Goal: Task Accomplishment & Management: Manage account settings

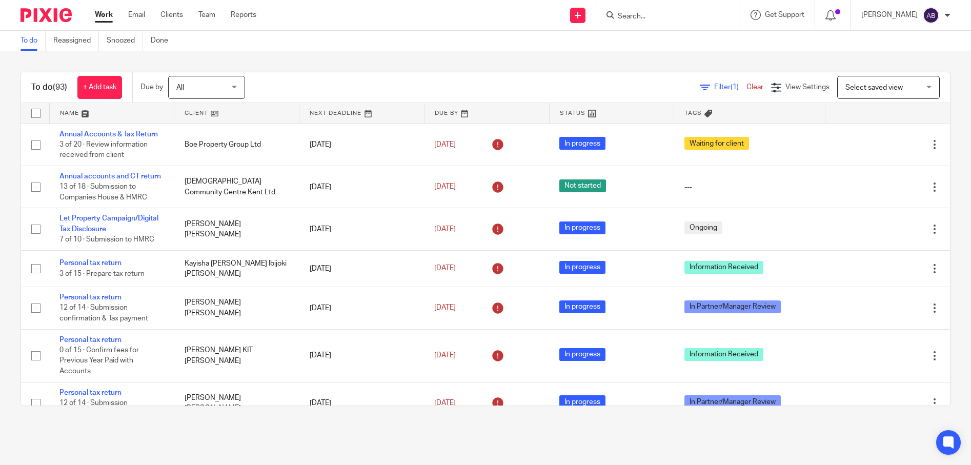
click at [668, 13] on input "Search" at bounding box center [663, 16] width 92 height 9
type input "ipek"
click button "submit" at bounding box center [0, 0] width 0 height 0
click at [671, 49] on link at bounding box center [698, 44] width 167 height 24
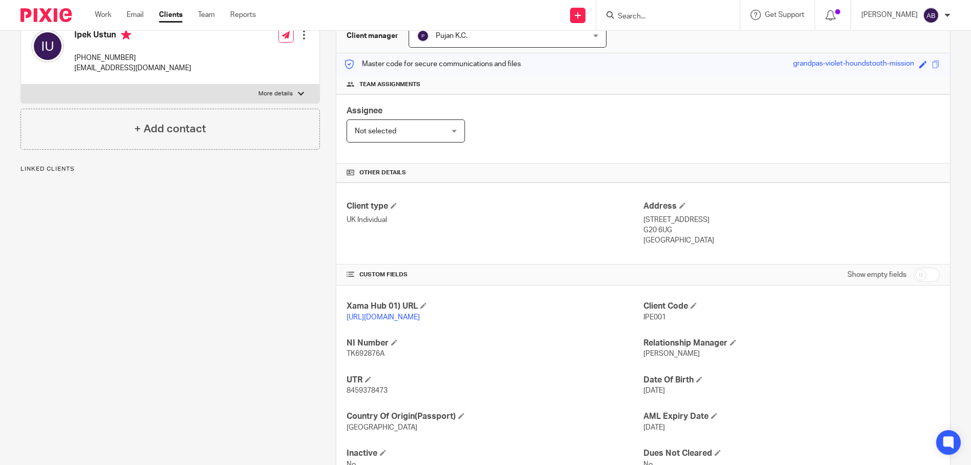
scroll to position [160, 0]
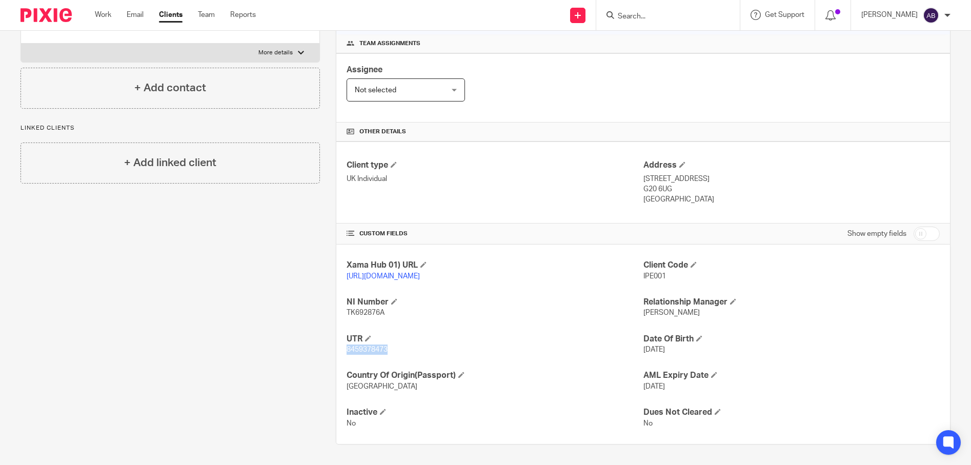
drag, startPoint x: 388, startPoint y: 350, endPoint x: 346, endPoint y: 351, distance: 41.6
click at [347, 351] on p "8459378473" at bounding box center [495, 350] width 296 height 10
copy span "8459378473"
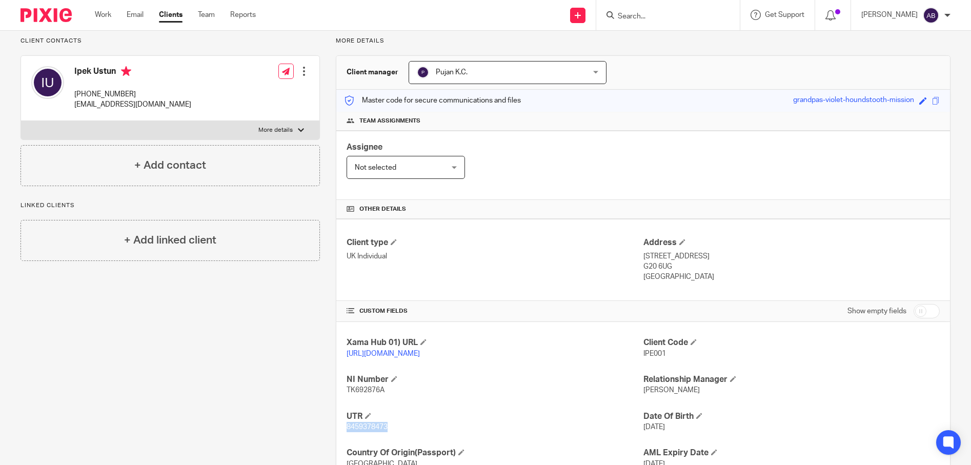
scroll to position [6, 0]
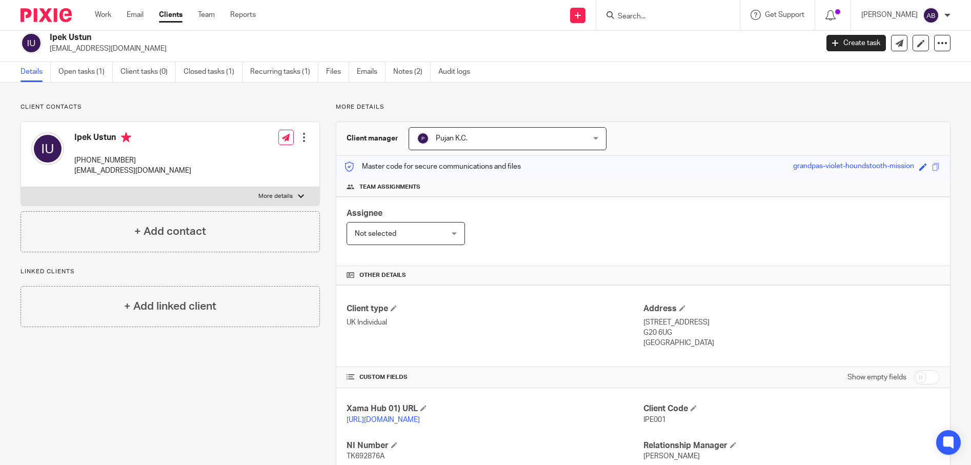
click at [659, 18] on input "Search" at bounding box center [663, 16] width 92 height 9
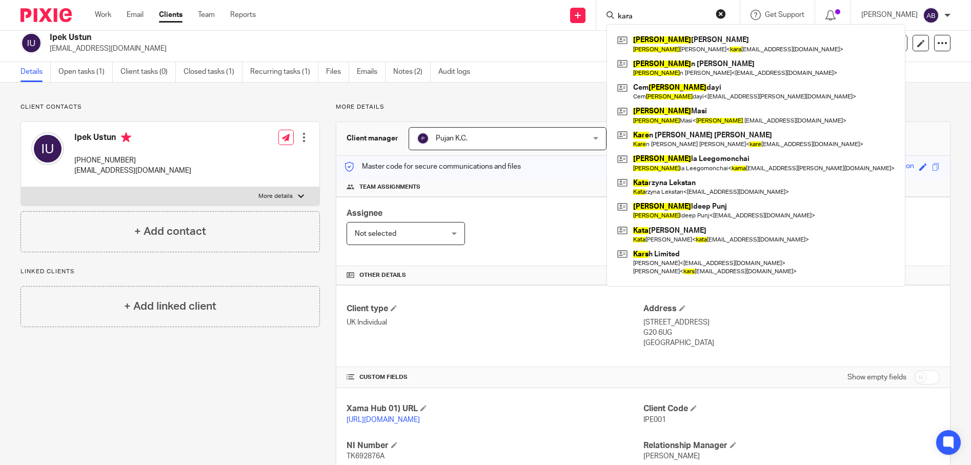
type input "kara"
click button "submit" at bounding box center [0, 0] width 0 height 0
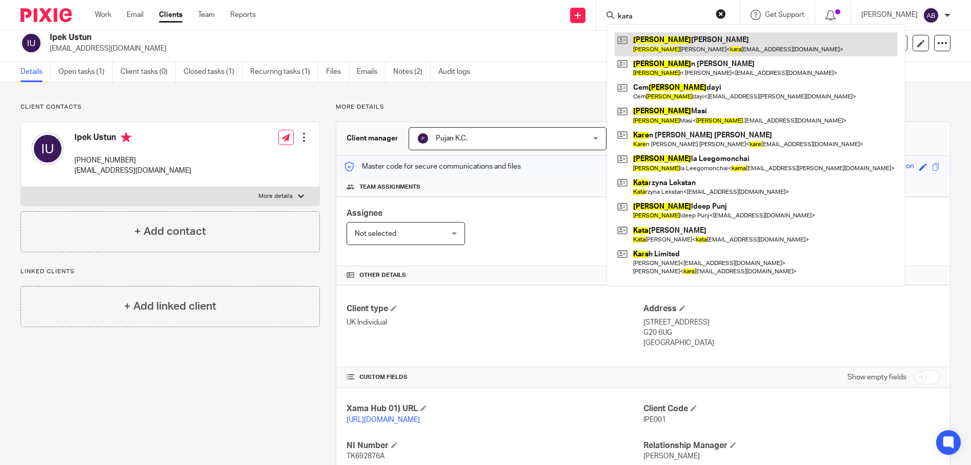
click at [695, 49] on link at bounding box center [756, 44] width 283 height 24
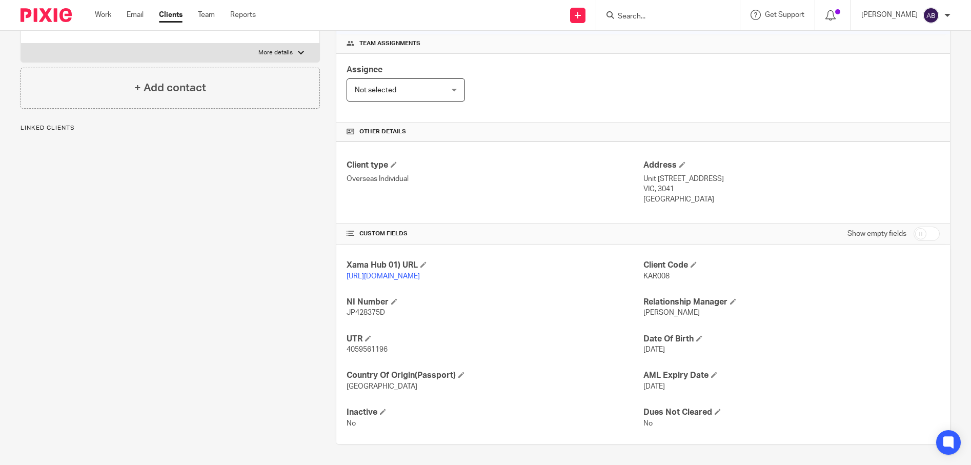
scroll to position [160, 0]
drag, startPoint x: 391, startPoint y: 352, endPoint x: 344, endPoint y: 346, distance: 47.5
click at [347, 346] on p "4059561196" at bounding box center [495, 350] width 296 height 10
copy span "4059561196"
click at [672, 16] on input "Search" at bounding box center [663, 16] width 92 height 9
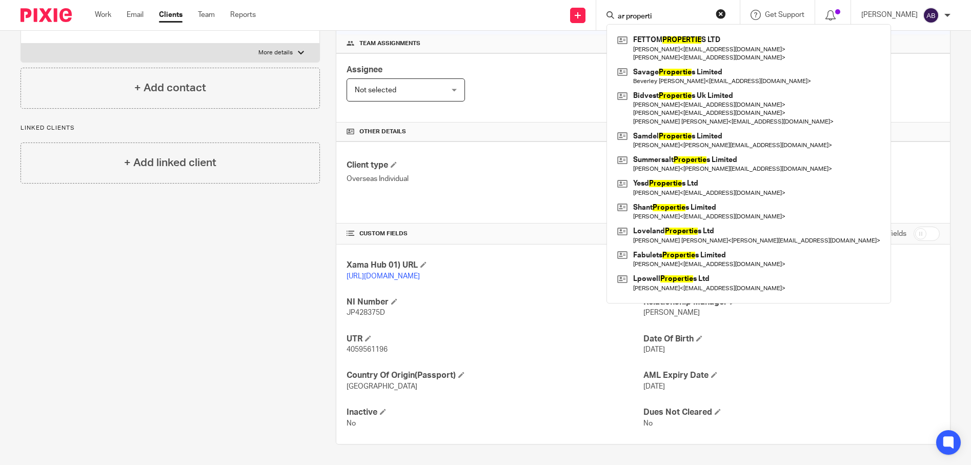
click button "submit" at bounding box center [0, 0] width 0 height 0
click at [689, 14] on input "ar properti" at bounding box center [663, 16] width 92 height 9
type input "ar propert"
click button "submit" at bounding box center [0, 0] width 0 height 0
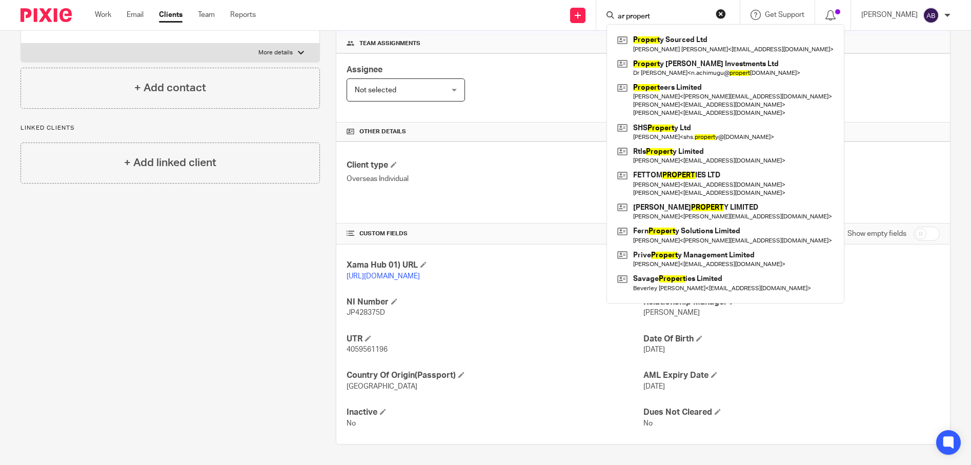
click at [187, 295] on div "Client contacts Kara Louise Britton +61 497 014 747 kara_britton@hotmail.com Ed…" at bounding box center [162, 201] width 315 height 485
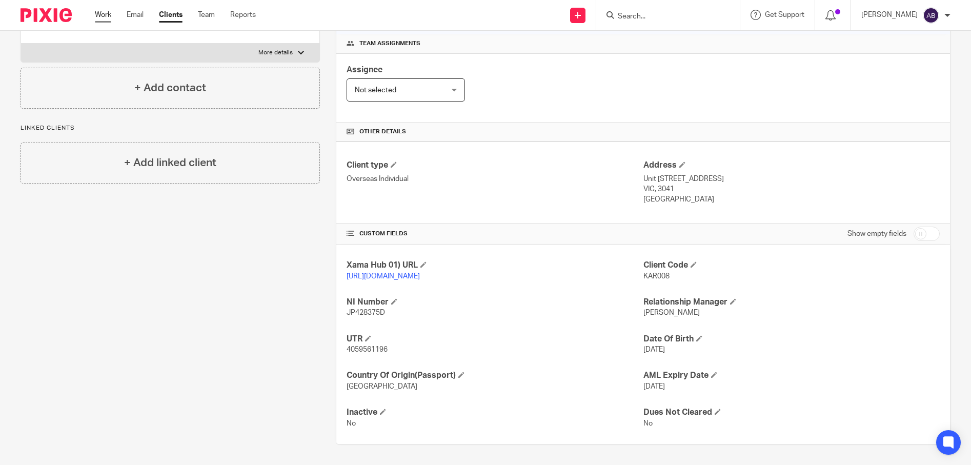
click at [108, 11] on link "Work" at bounding box center [103, 15] width 16 height 10
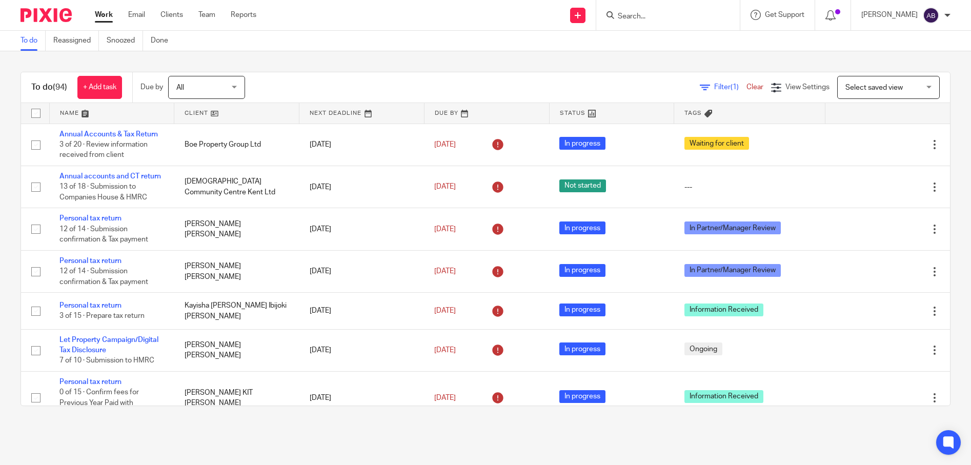
click at [645, 448] on main "To do Reassigned Snoozed Done To do (94) + Add task Due by All All Today Tomorr…" at bounding box center [485, 232] width 971 height 465
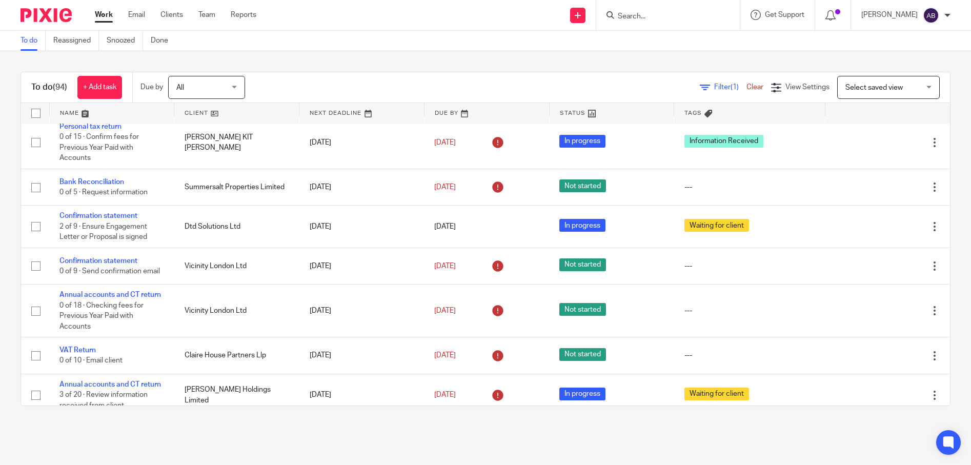
scroll to position [256, 0]
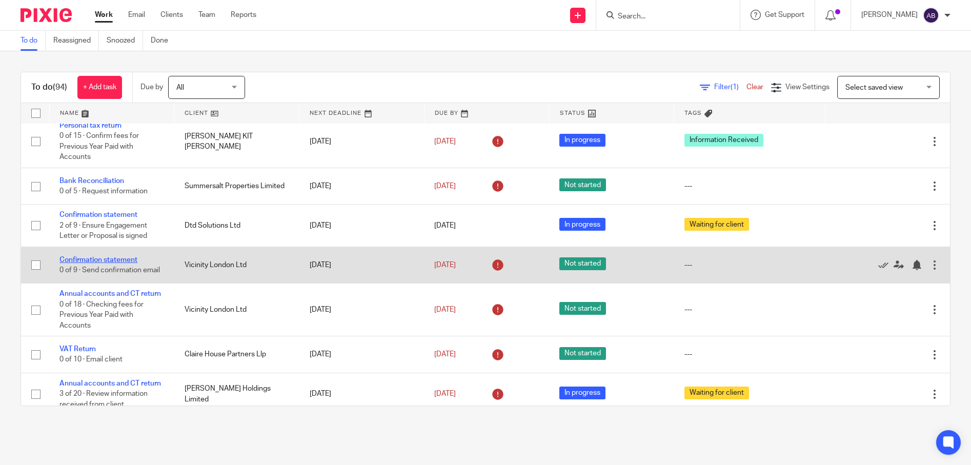
click at [86, 264] on link "Confirmation statement" at bounding box center [98, 259] width 78 height 7
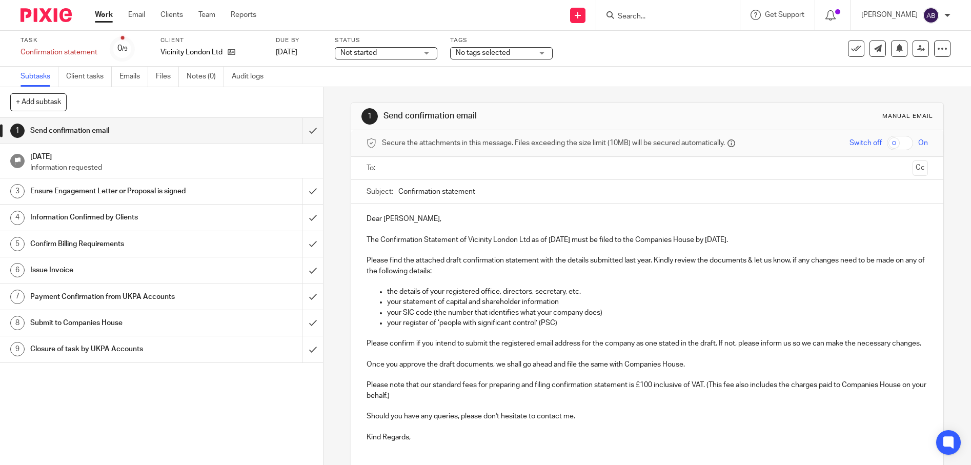
scroll to position [88, 0]
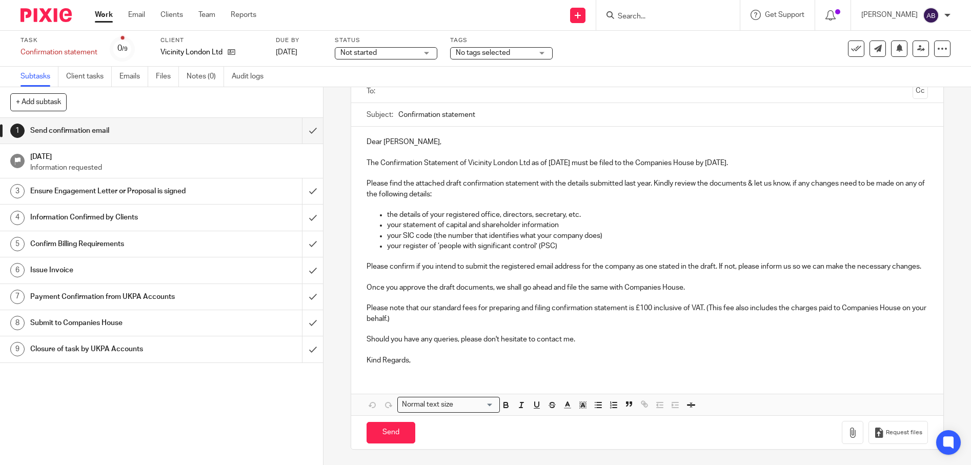
click at [555, 367] on div "Dear [PERSON_NAME], The Confirmation Statement of Vicinity London Ltd as of [DA…" at bounding box center [647, 250] width 592 height 247
click at [848, 433] on icon "button" at bounding box center [853, 433] width 10 height 10
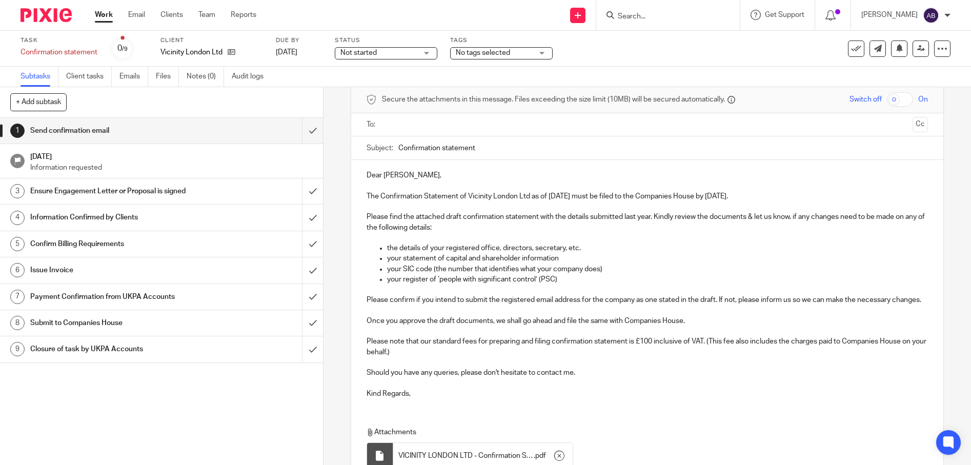
scroll to position [43, 0]
click at [398, 127] on input "text" at bounding box center [647, 126] width 523 height 12
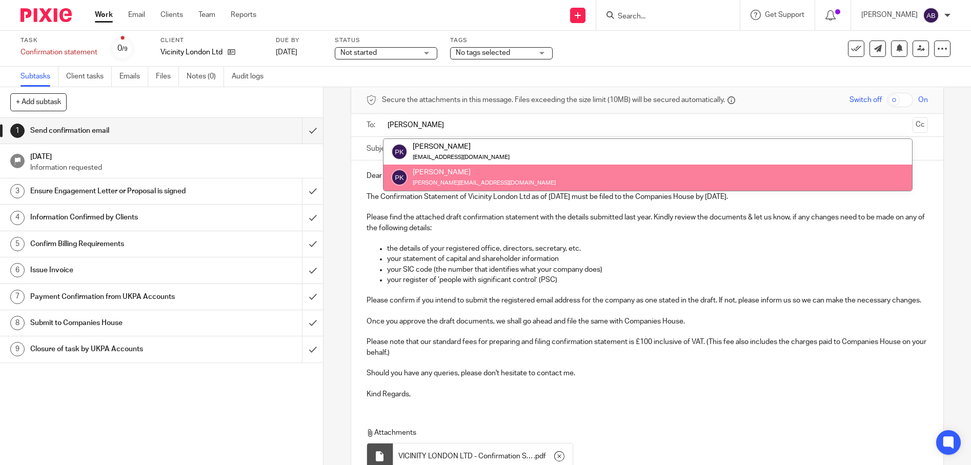
type input "peter"
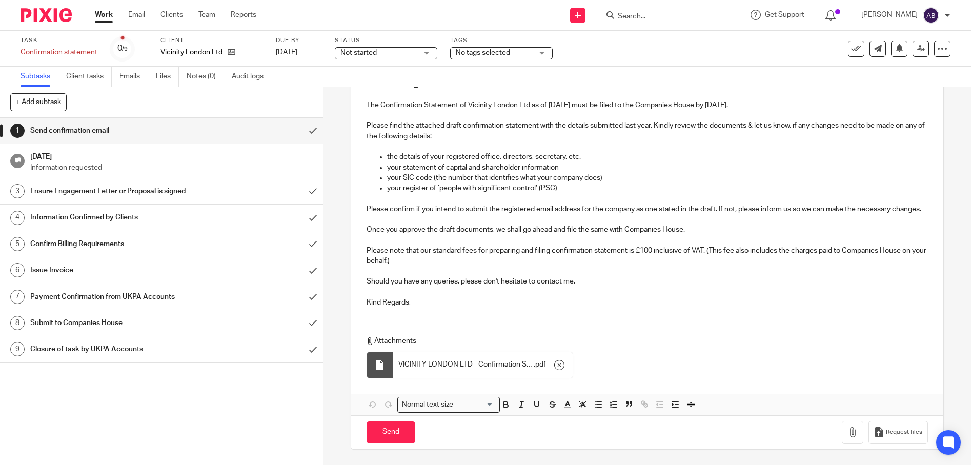
scroll to position [148, 0]
click at [367, 309] on div "Dear Peter, The Confirmation Statement of Vicinity London Ltd as of 11 Sep 2025…" at bounding box center [647, 192] width 592 height 247
click at [416, 300] on p "Kind Regards," at bounding box center [648, 302] width 562 height 10
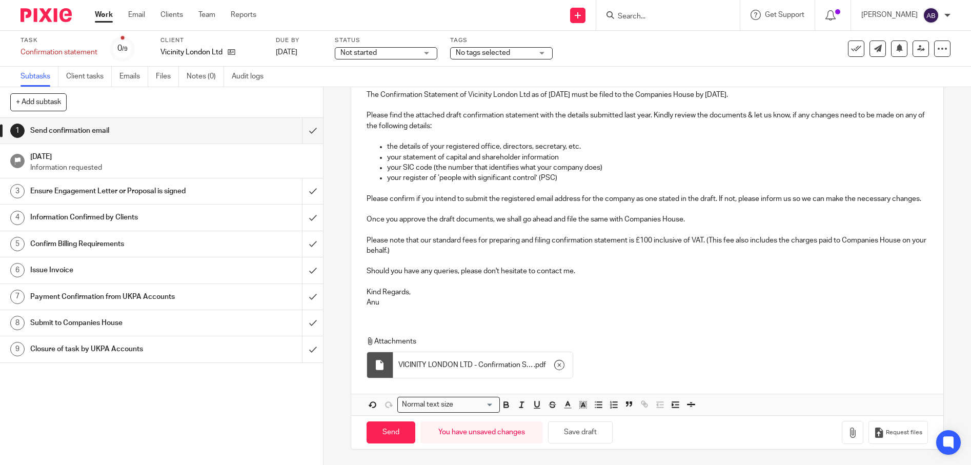
click at [370, 334] on div "Dear Peter, The Confirmation Statement of Vicinity London Ltd as of 11 Sep 2025…" at bounding box center [647, 236] width 592 height 357
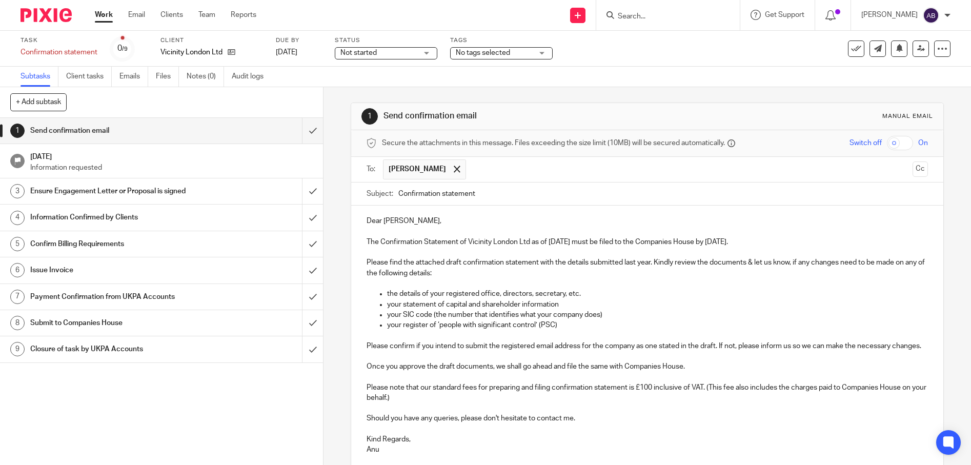
scroll to position [154, 0]
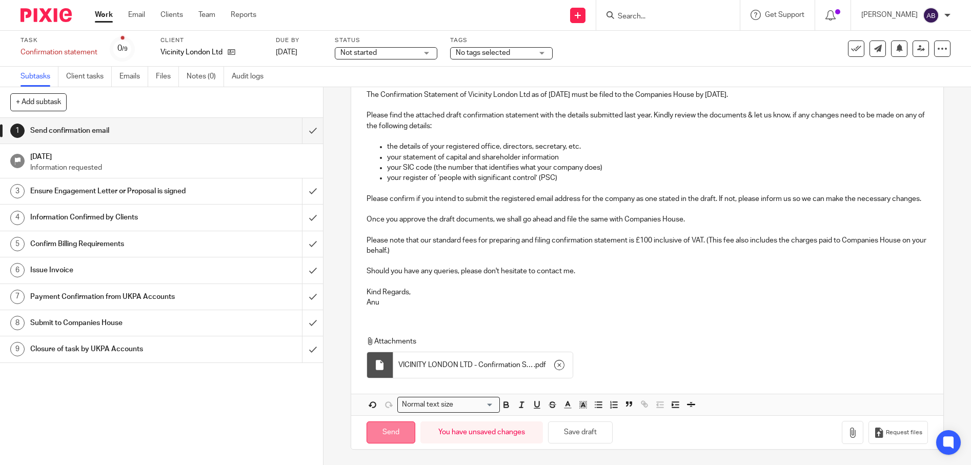
click at [389, 433] on input "Send" at bounding box center [391, 433] width 49 height 22
type input "Sent"
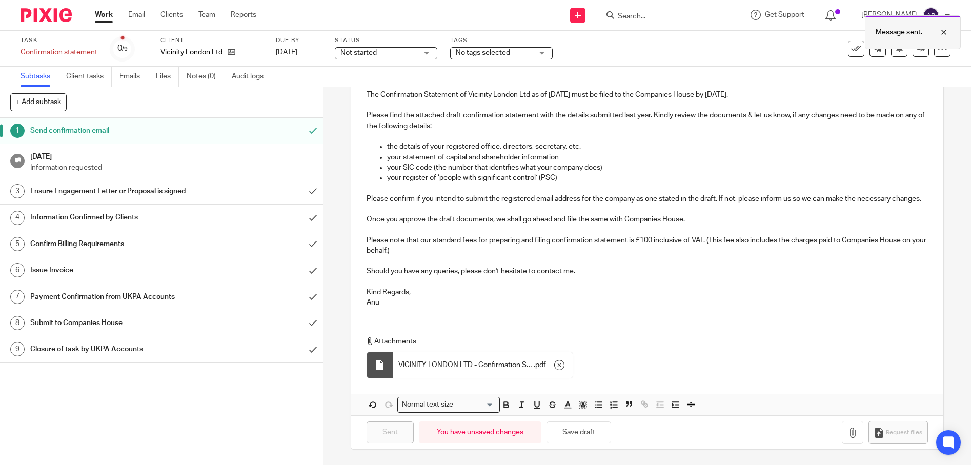
click at [944, 30] on div at bounding box center [937, 32] width 28 height 12
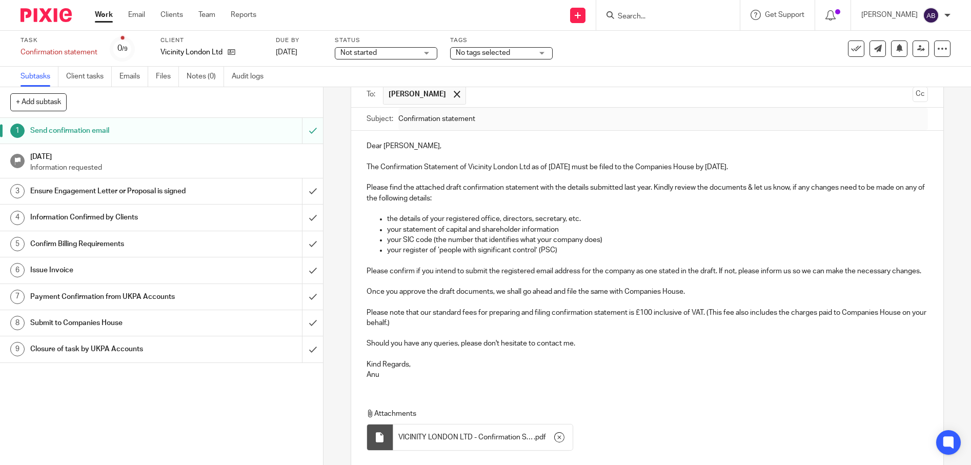
scroll to position [0, 0]
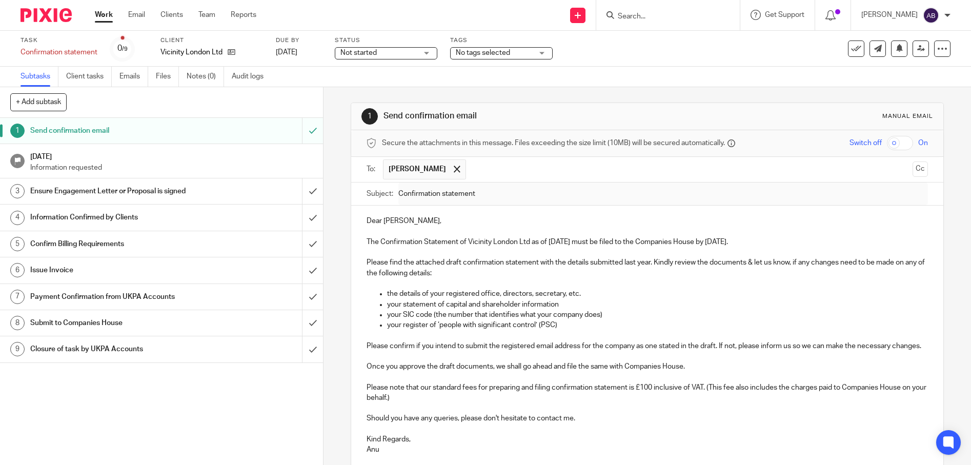
click at [647, 17] on input "Search" at bounding box center [663, 16] width 92 height 9
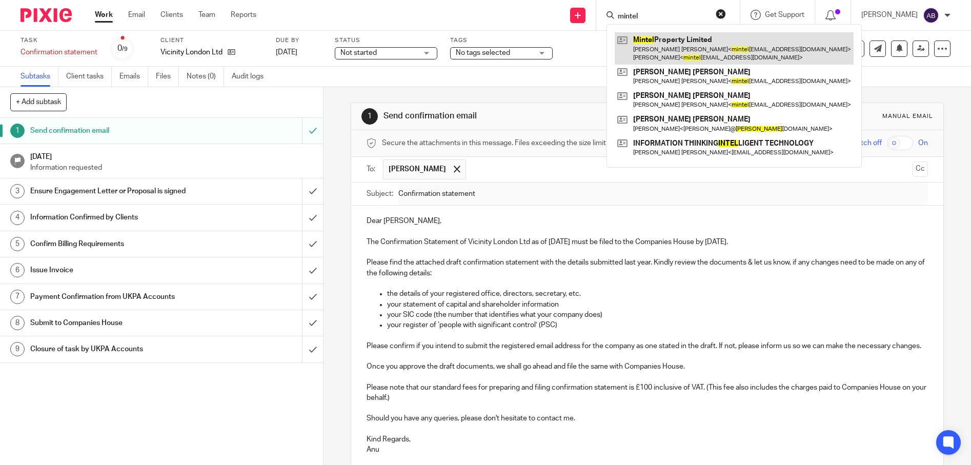
type input "mintel"
click at [687, 51] on link at bounding box center [734, 48] width 239 height 32
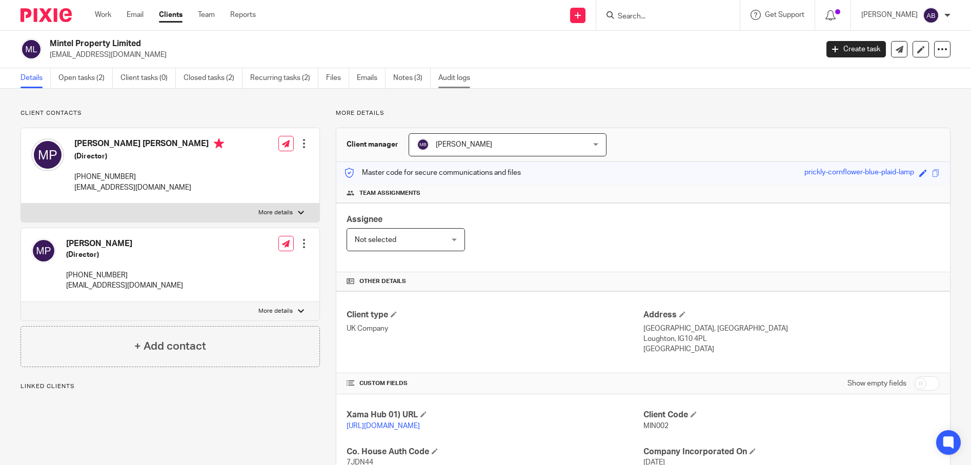
click at [458, 79] on link "Audit logs" at bounding box center [458, 78] width 39 height 20
click at [457, 82] on link "Audit logs" at bounding box center [458, 78] width 39 height 20
click at [457, 79] on link "Audit logs" at bounding box center [458, 78] width 39 height 20
click at [87, 77] on link "Open tasks (2)" at bounding box center [85, 78] width 54 height 20
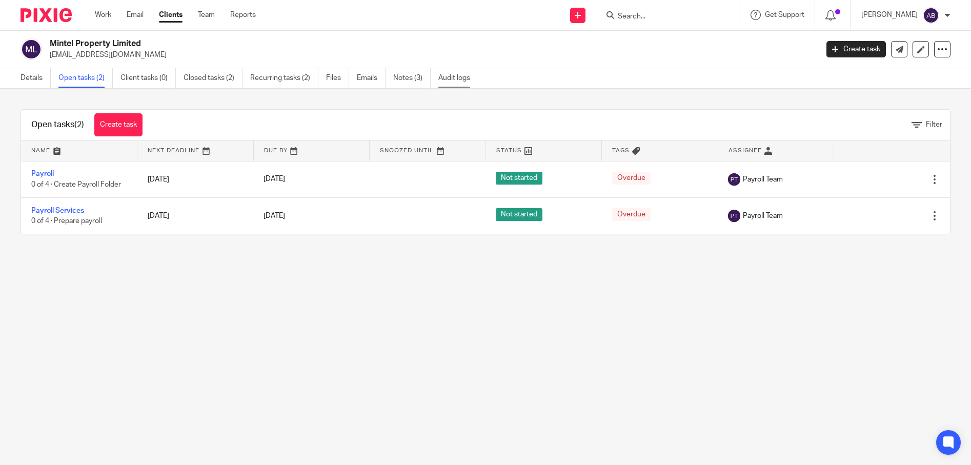
click at [453, 80] on link "Audit logs" at bounding box center [458, 78] width 39 height 20
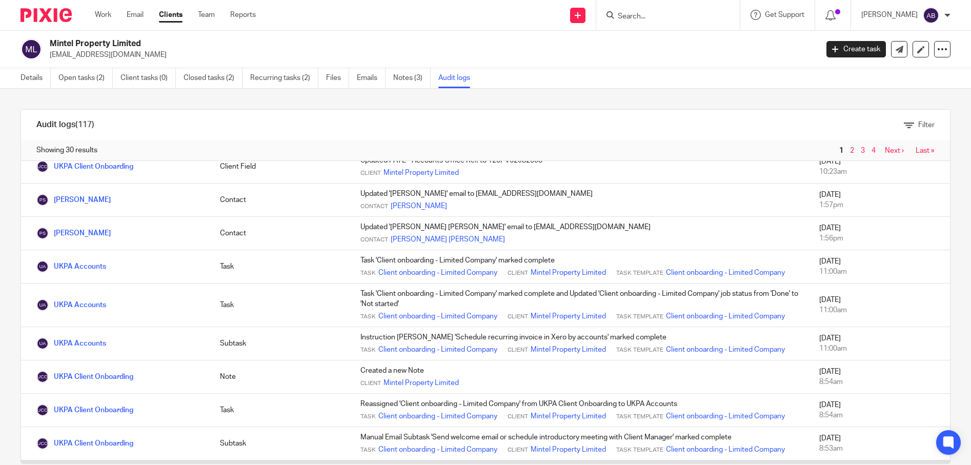
scroll to position [154, 0]
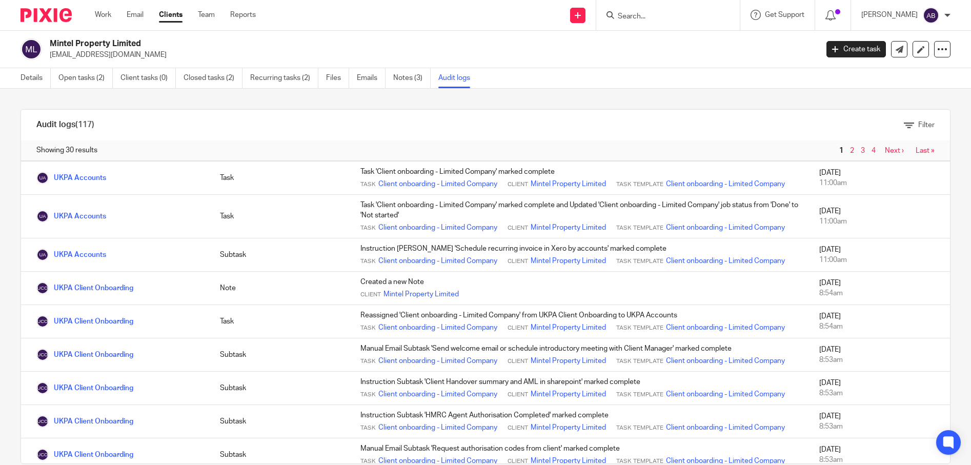
click at [665, 25] on div at bounding box center [668, 15] width 144 height 30
click at [673, 19] on input "Search" at bounding box center [663, 16] width 92 height 9
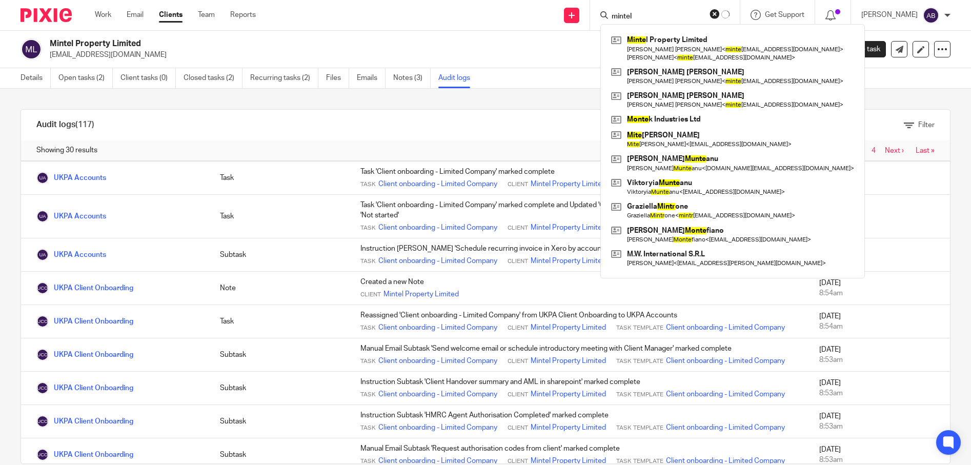
type input "mintel"
click button "submit" at bounding box center [0, 0] width 0 height 0
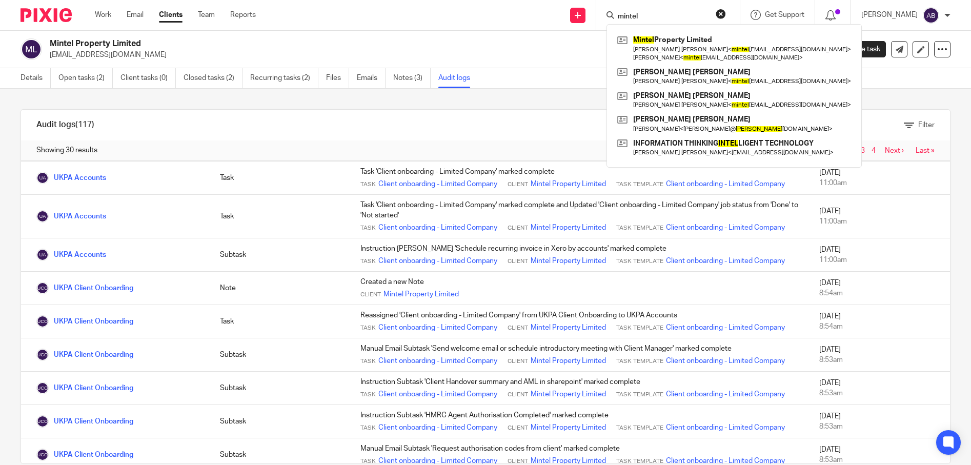
click at [412, 142] on div "Showing 30 results 1 2 3 4 Next › Last »" at bounding box center [485, 151] width 929 height 21
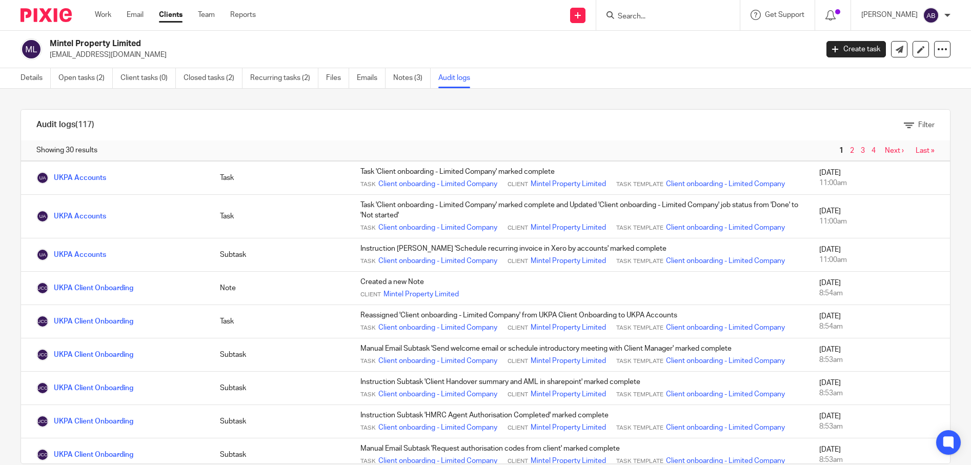
click at [78, 41] on h2 "Mintel Property Limited" at bounding box center [354, 43] width 609 height 11
click at [878, 83] on div "Details Open tasks (2) Client tasks (0) Closed tasks (2) Recurring tasks (2) Fi…" at bounding box center [485, 78] width 971 height 21
click at [72, 76] on link "Open tasks (2)" at bounding box center [85, 78] width 54 height 20
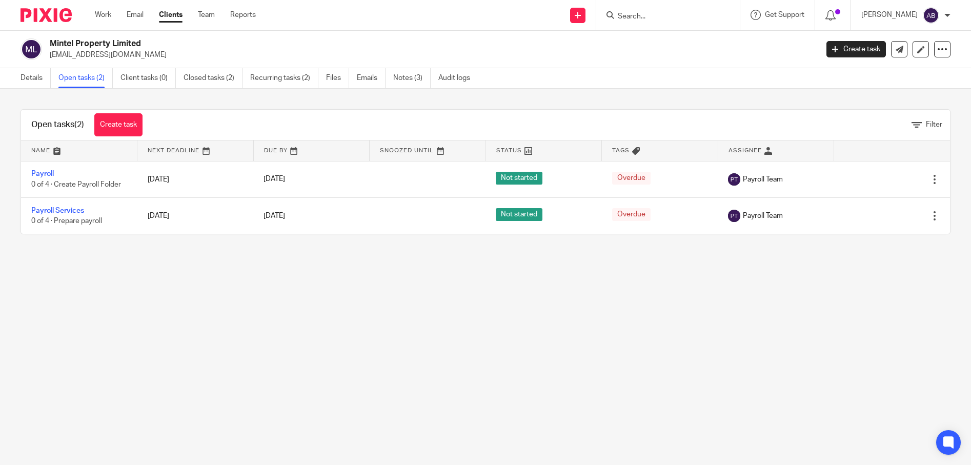
click at [338, 297] on main "Mintel Property Limited mintelproperty@protonmail.com Create task Update from C…" at bounding box center [485, 232] width 971 height 465
click at [655, 9] on form at bounding box center [671, 15] width 109 height 13
click at [665, 21] on input "Search" at bounding box center [663, 16] width 92 height 9
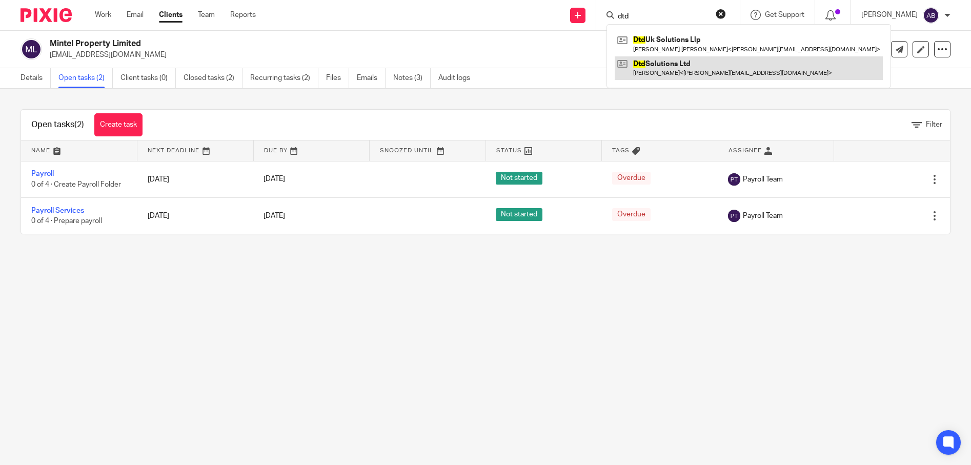
type input "dtd"
click at [679, 71] on link at bounding box center [749, 68] width 268 height 24
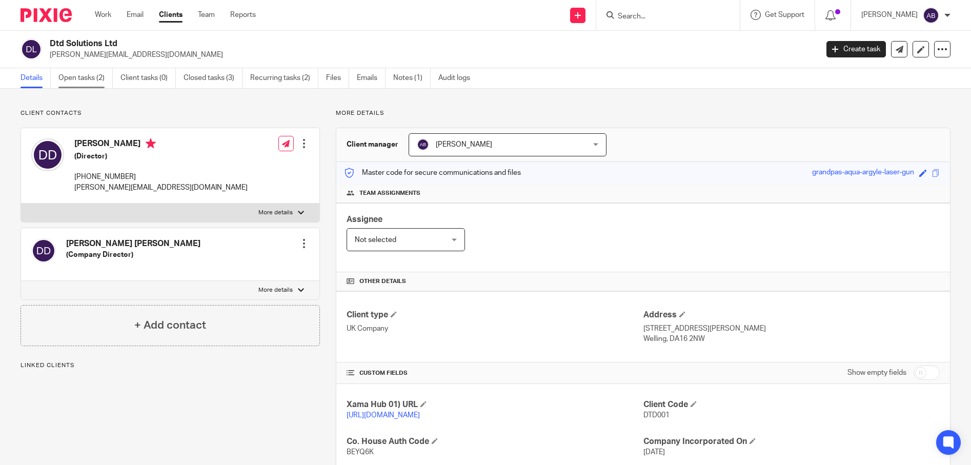
click at [90, 79] on link "Open tasks (2)" at bounding box center [85, 78] width 54 height 20
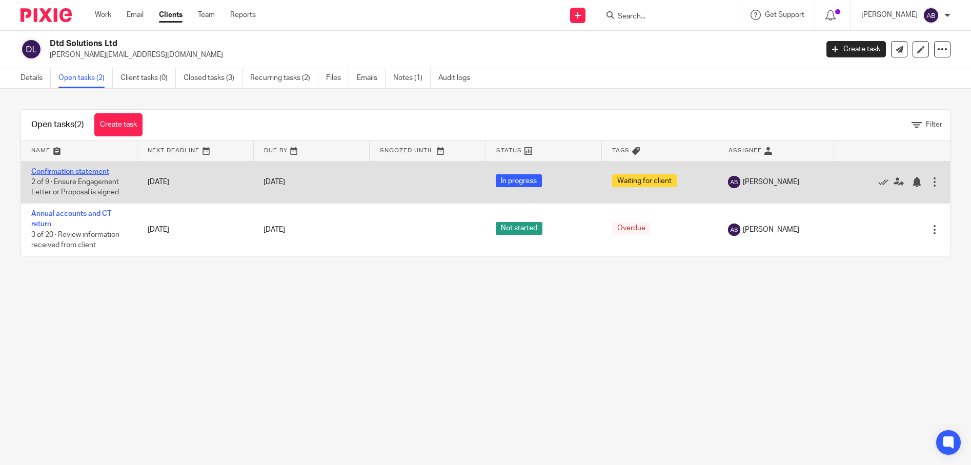
click at [72, 171] on link "Confirmation statement" at bounding box center [70, 171] width 78 height 7
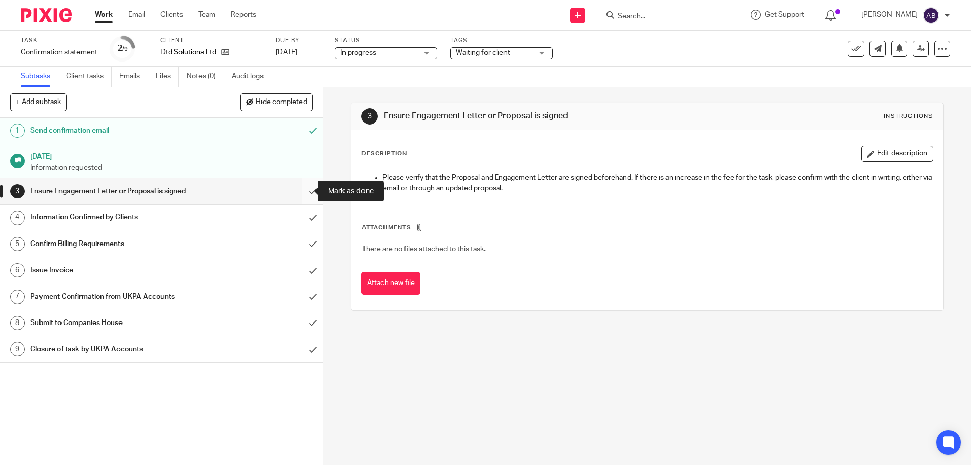
click at [303, 193] on input "submit" at bounding box center [161, 191] width 323 height 26
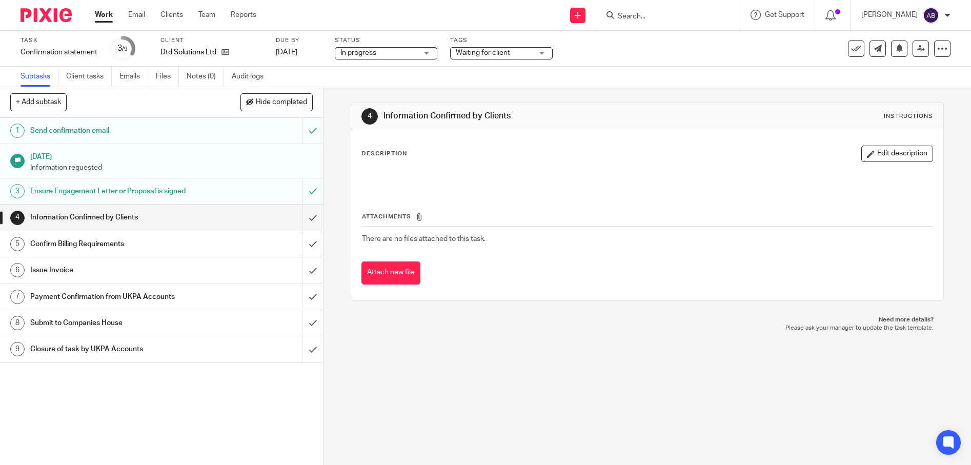
click at [303, 217] on input "submit" at bounding box center [161, 218] width 323 height 26
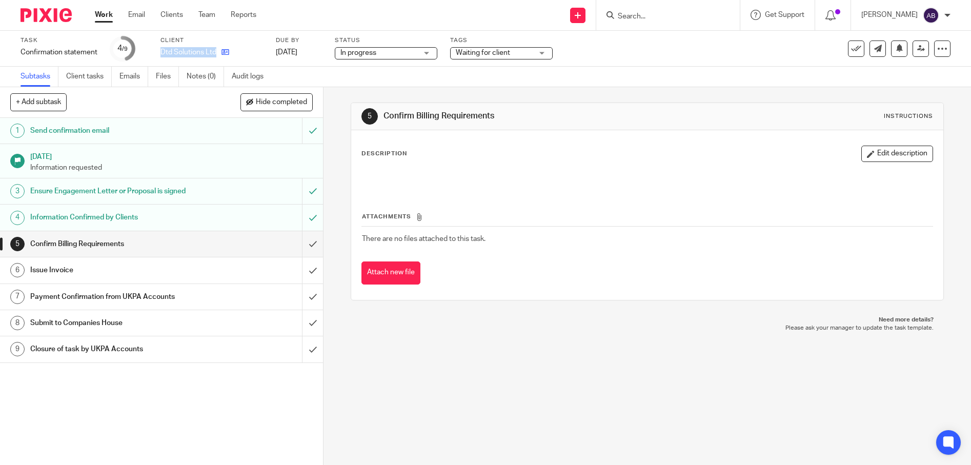
drag, startPoint x: 159, startPoint y: 54, endPoint x: 217, endPoint y: 55, distance: 58.0
click at [217, 55] on div "Task Confirmation statement Save Confirmation statement 4 /9 Client Dtd Solutio…" at bounding box center [408, 48] width 775 height 25
copy div "Dtd Solutions Ltd"
click at [568, 425] on div "5 Confirm Billing Requirements Instructions Description Edit description Attach…" at bounding box center [648, 276] width 648 height 378
click at [206, 71] on link "Notes (0)" at bounding box center [205, 77] width 37 height 20
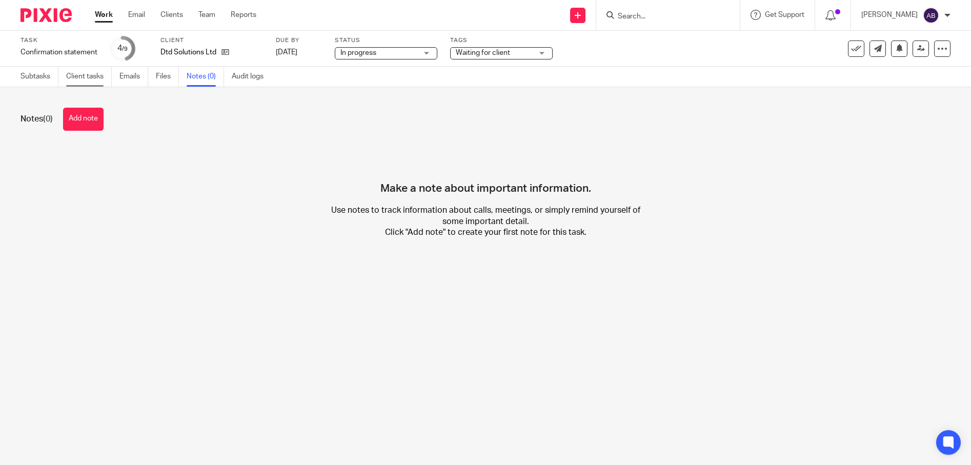
click at [77, 77] on link "Client tasks" at bounding box center [89, 77] width 46 height 20
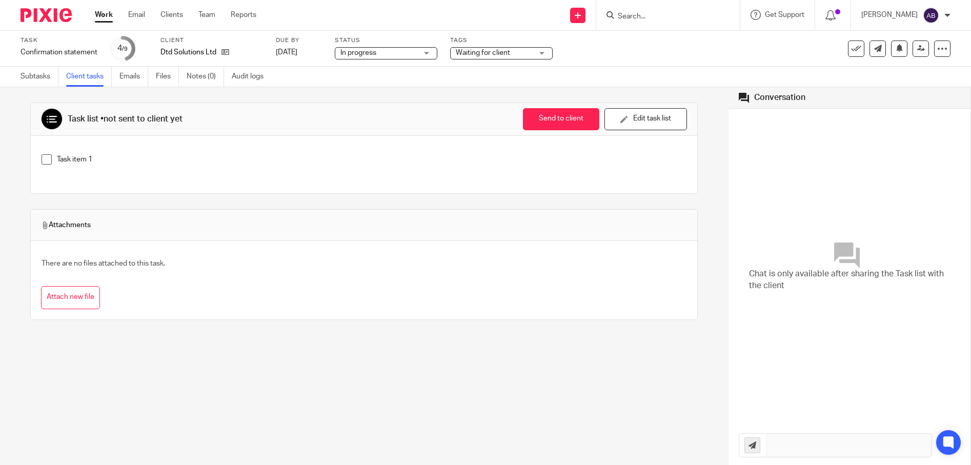
click at [99, 12] on link "Work" at bounding box center [104, 15] width 18 height 10
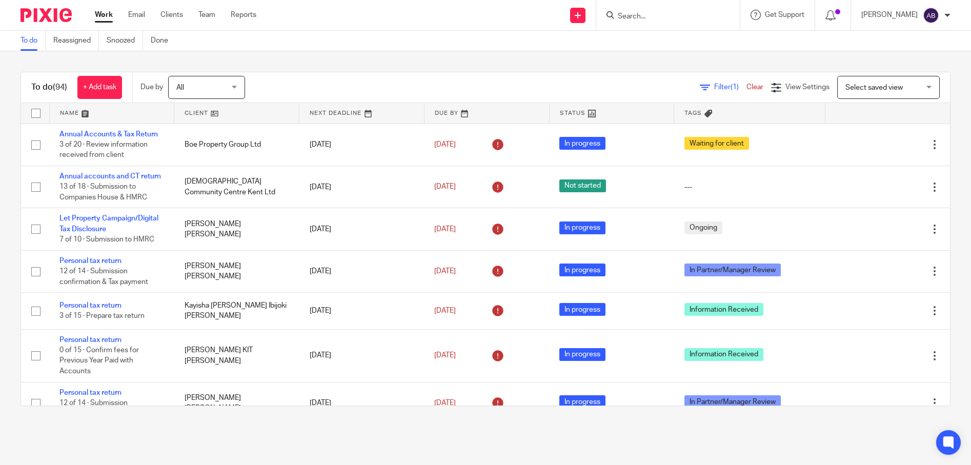
click at [668, 17] on input "Search" at bounding box center [663, 16] width 92 height 9
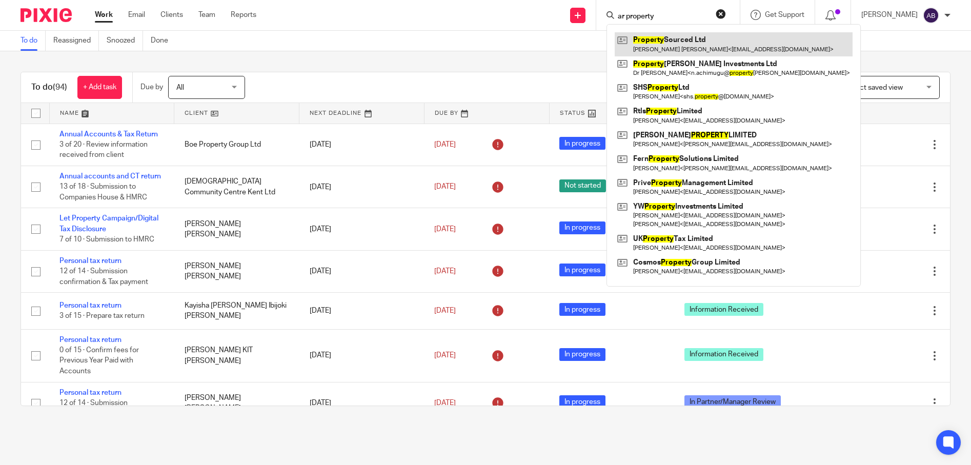
click button "submit" at bounding box center [0, 0] width 0 height 0
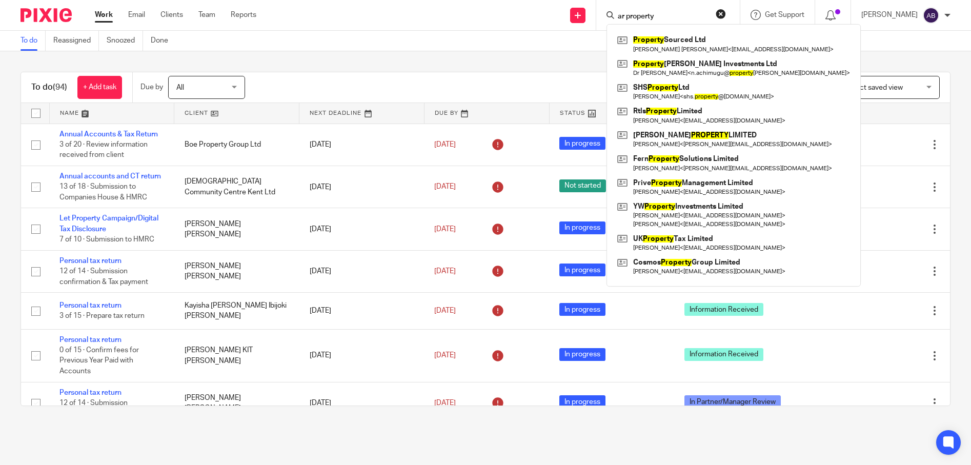
drag, startPoint x: 688, startPoint y: 13, endPoint x: 642, endPoint y: 13, distance: 46.2
click at [642, 13] on input "ar property" at bounding box center [663, 16] width 92 height 9
type input "AR property"
click button "submit" at bounding box center [0, 0] width 0 height 0
drag, startPoint x: 694, startPoint y: 17, endPoint x: 641, endPoint y: 17, distance: 53.3
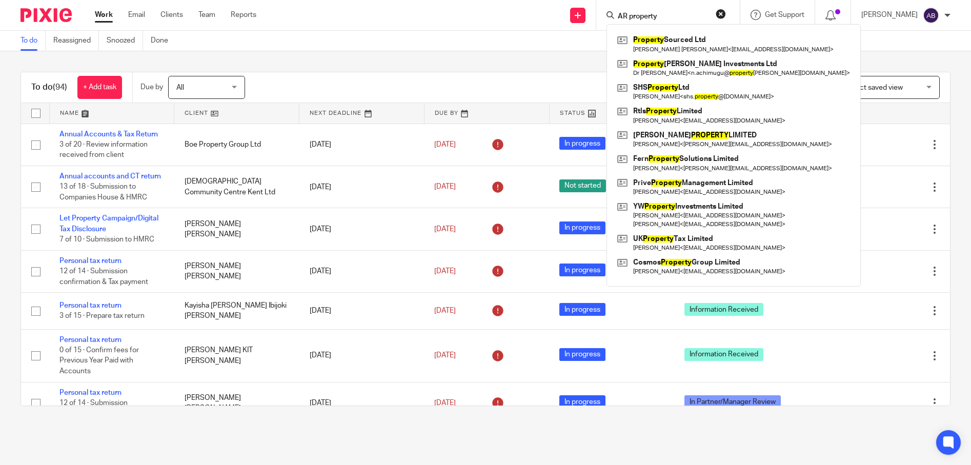
click at [641, 17] on div "AR property" at bounding box center [667, 15] width 120 height 13
click at [359, 55] on div "To do (94) + Add task Due by All All Today Tomorrow This week Next week This mo…" at bounding box center [485, 238] width 971 height 375
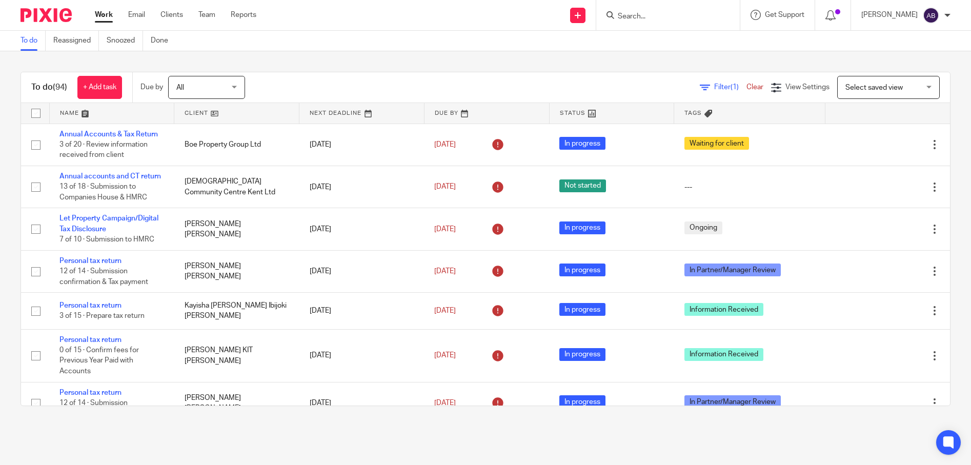
click at [643, 19] on input "Search" at bounding box center [663, 16] width 92 height 9
click at [747, 88] on link "Clear" at bounding box center [755, 87] width 17 height 7
click at [664, 18] on input "Search" at bounding box center [663, 16] width 92 height 9
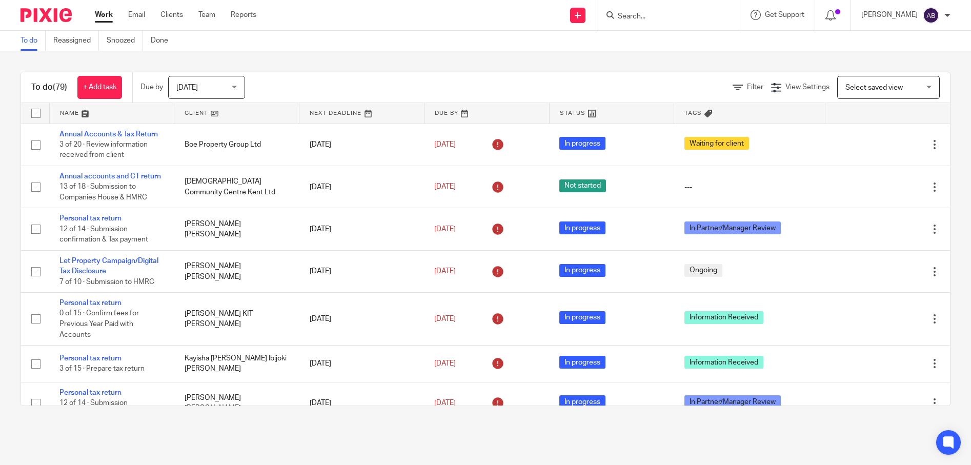
click at [653, 17] on input "Search" at bounding box center [663, 16] width 92 height 9
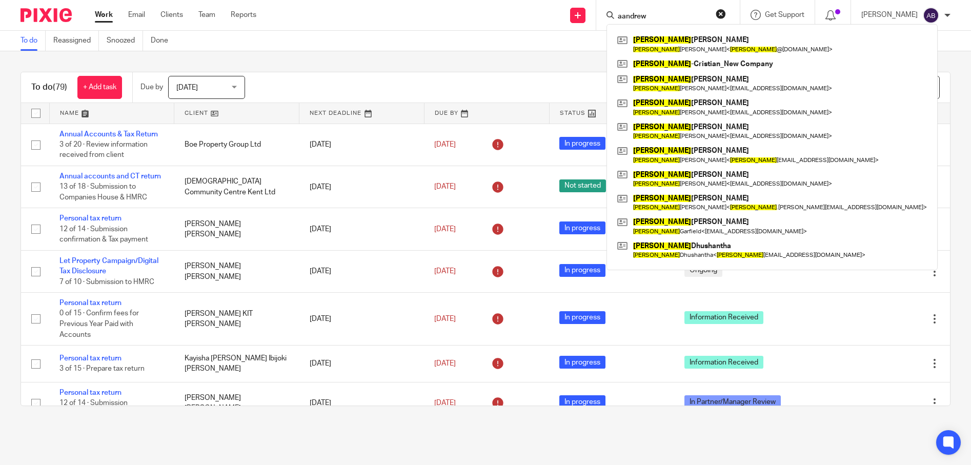
click at [648, 15] on input "aandrew" at bounding box center [663, 16] width 92 height 9
click at [683, 14] on input "andrew" at bounding box center [663, 16] width 92 height 9
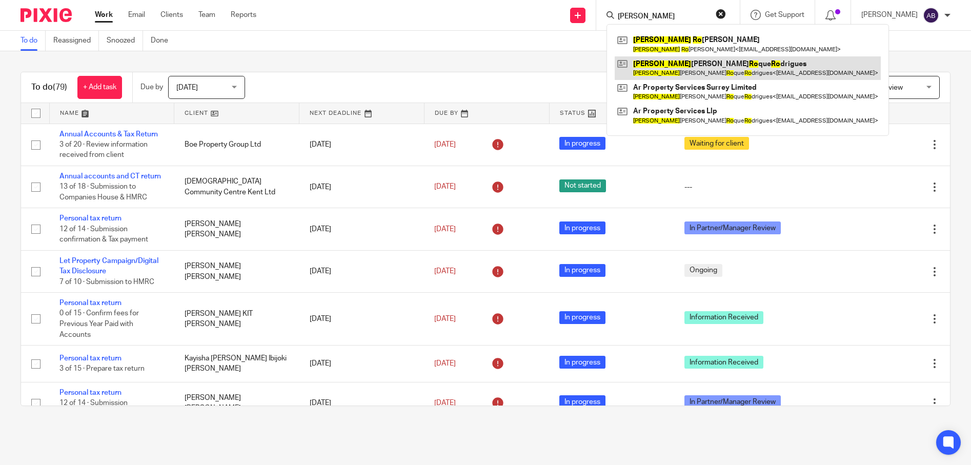
type input "andrew ro"
click at [707, 60] on link at bounding box center [748, 68] width 266 height 24
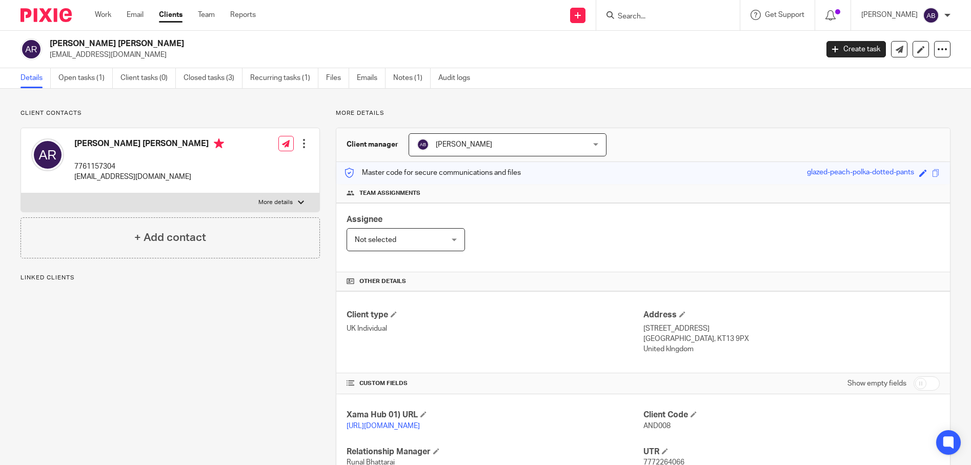
click at [671, 22] on div at bounding box center [668, 15] width 144 height 30
click at [688, 15] on input "Search" at bounding box center [663, 16] width 92 height 9
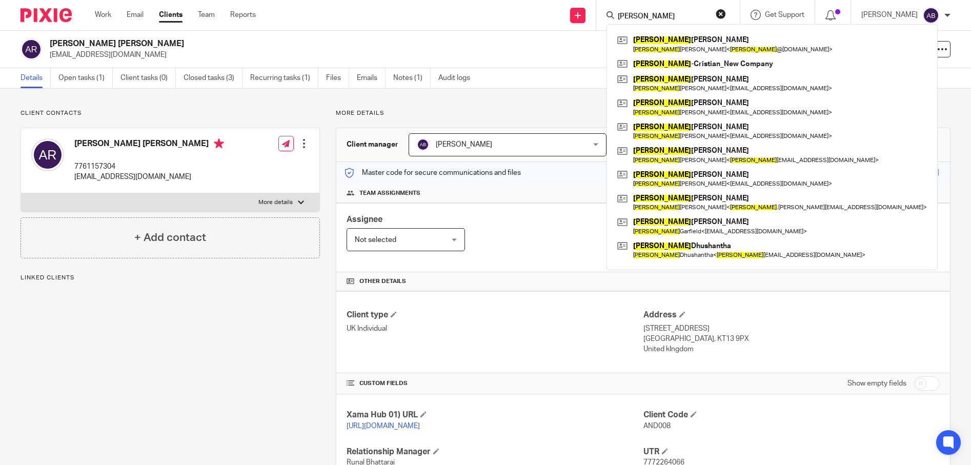
click button "submit" at bounding box center [0, 0] width 0 height 0
click at [680, 17] on input "[PERSON_NAME]" at bounding box center [663, 16] width 92 height 9
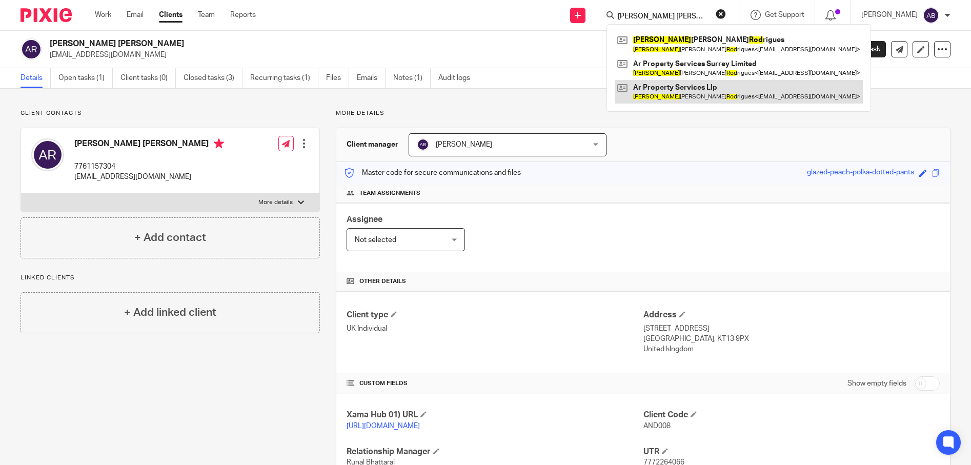
type input "[PERSON_NAME] [PERSON_NAME]"
click at [693, 85] on link at bounding box center [739, 92] width 248 height 24
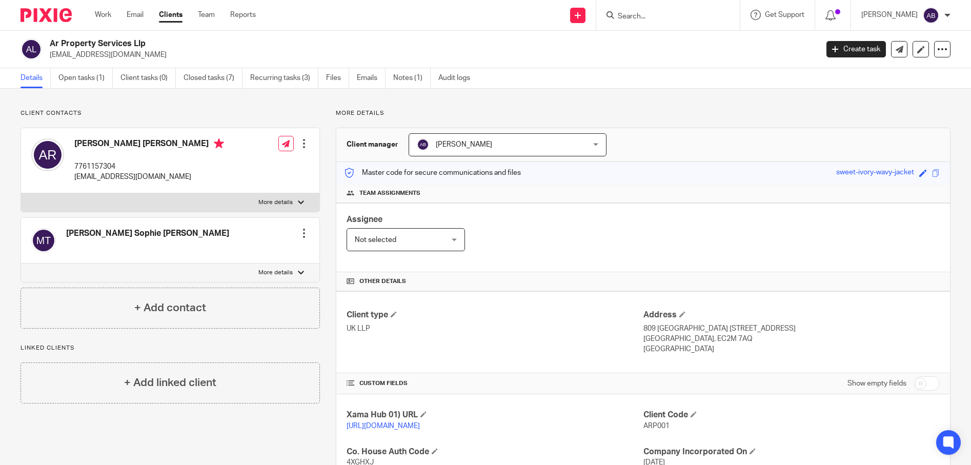
click at [73, 77] on link "Open tasks (1)" at bounding box center [85, 78] width 54 height 20
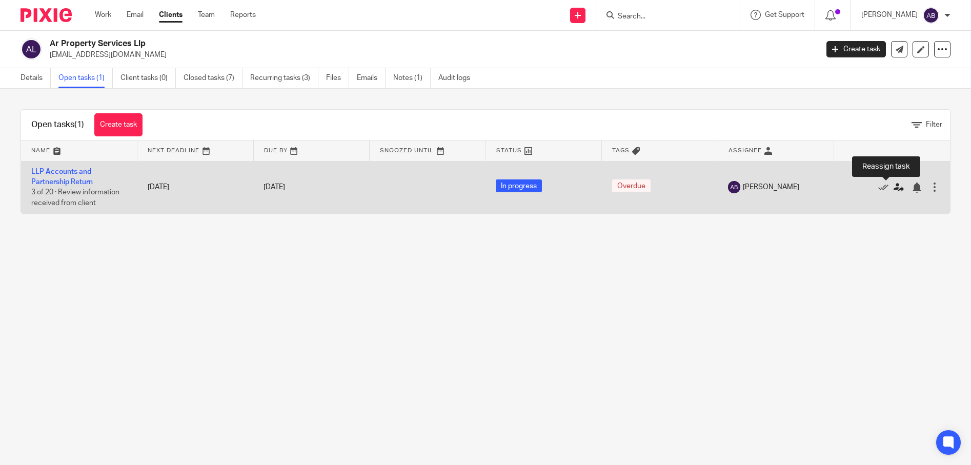
click at [894, 189] on icon at bounding box center [899, 188] width 10 height 10
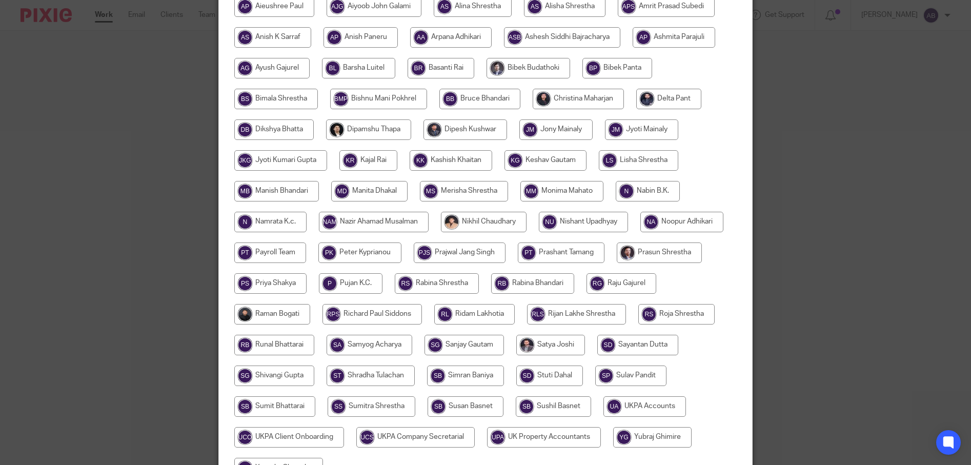
scroll to position [298, 0]
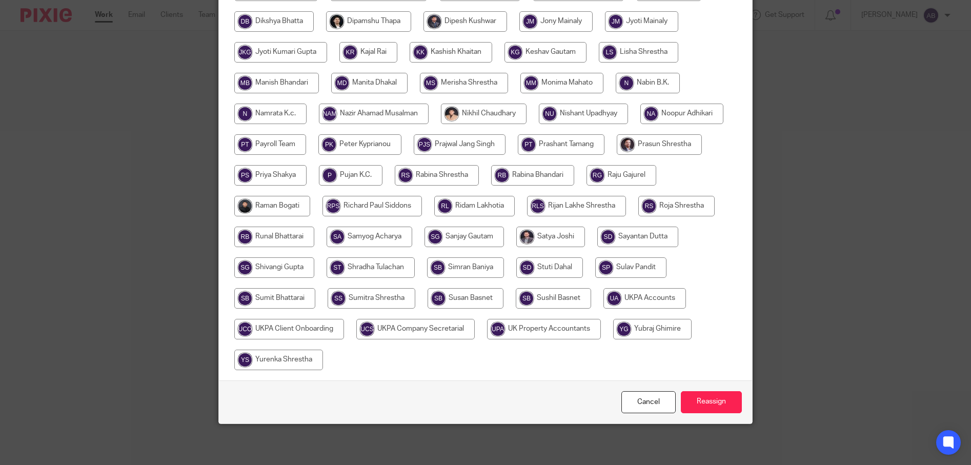
click at [323, 357] on input "radio" at bounding box center [278, 360] width 89 height 21
radio input "true"
click at [711, 405] on input "Reassign" at bounding box center [711, 402] width 61 height 22
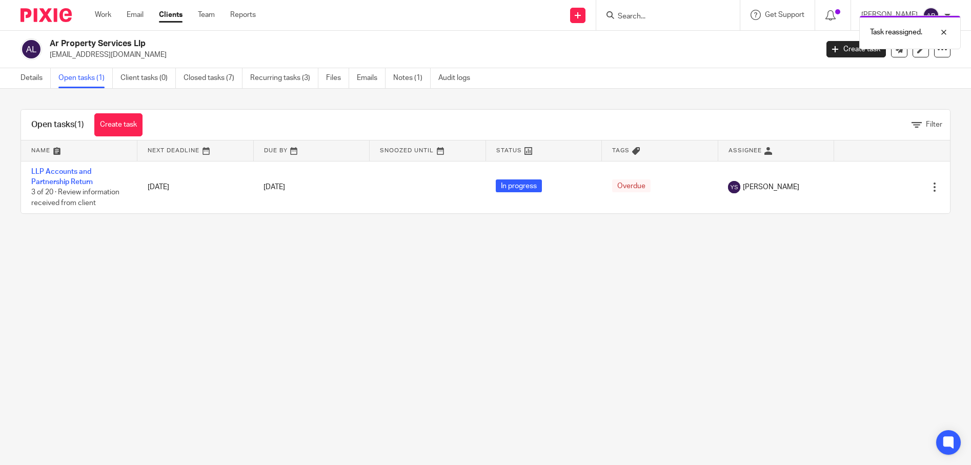
click at [87, 75] on link "Open tasks (1)" at bounding box center [85, 78] width 54 height 20
